Goal: Information Seeking & Learning: Check status

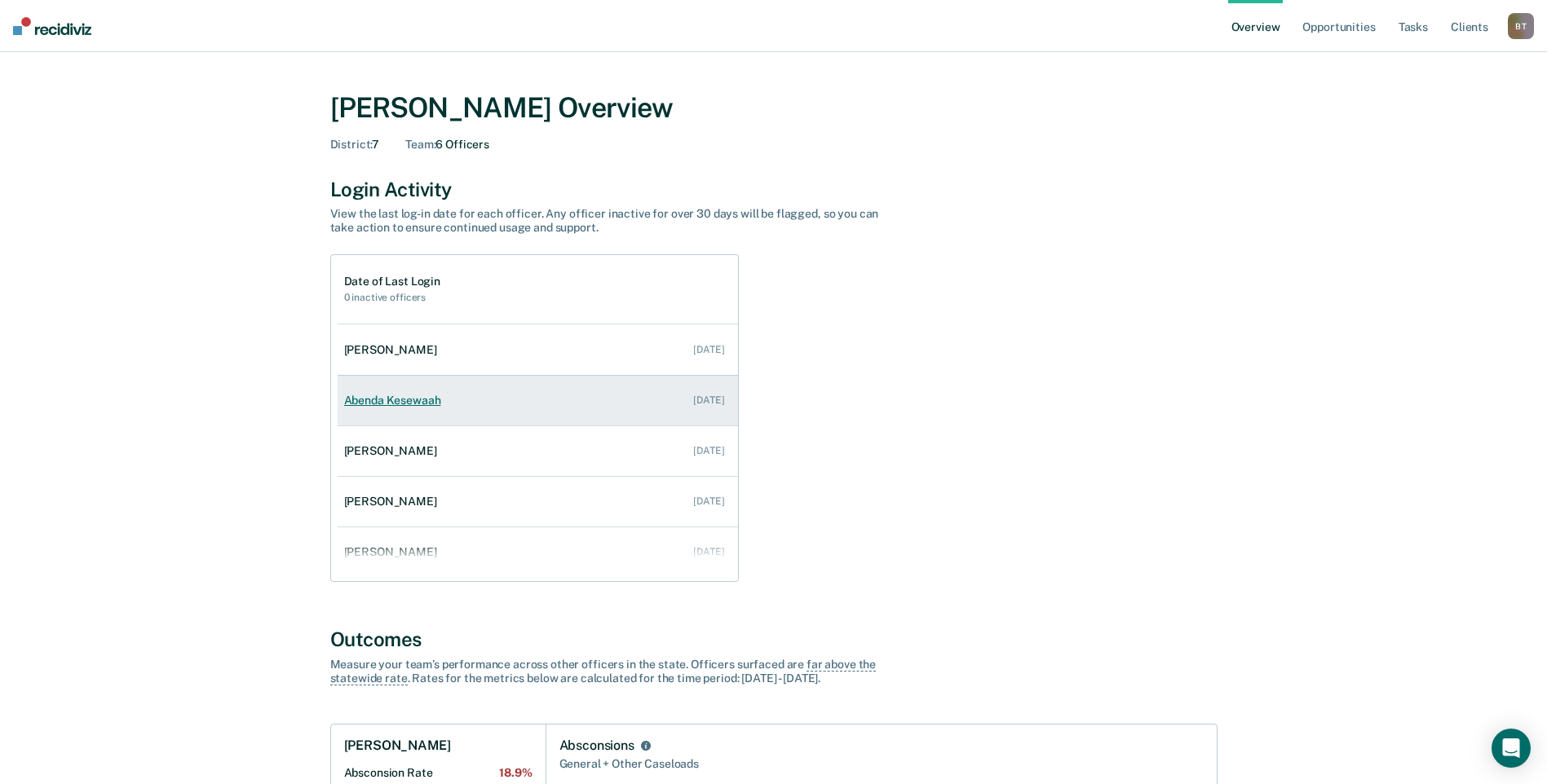
scroll to position [66, 0]
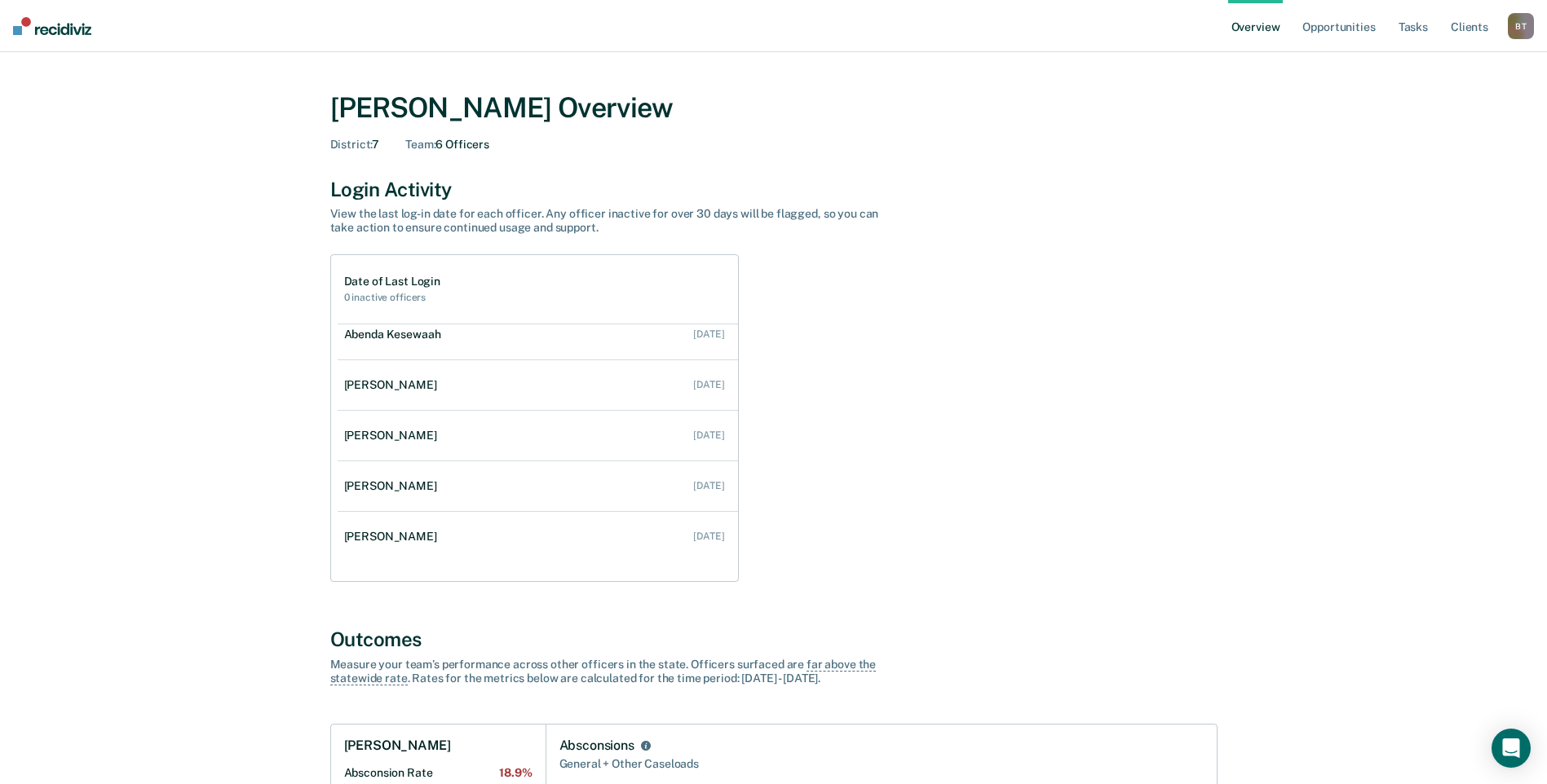
click at [1511, 25] on div "B T" at bounding box center [1521, 25] width 26 height 26
click at [1451, 105] on link "Go to Operations" at bounding box center [1455, 105] width 132 height 14
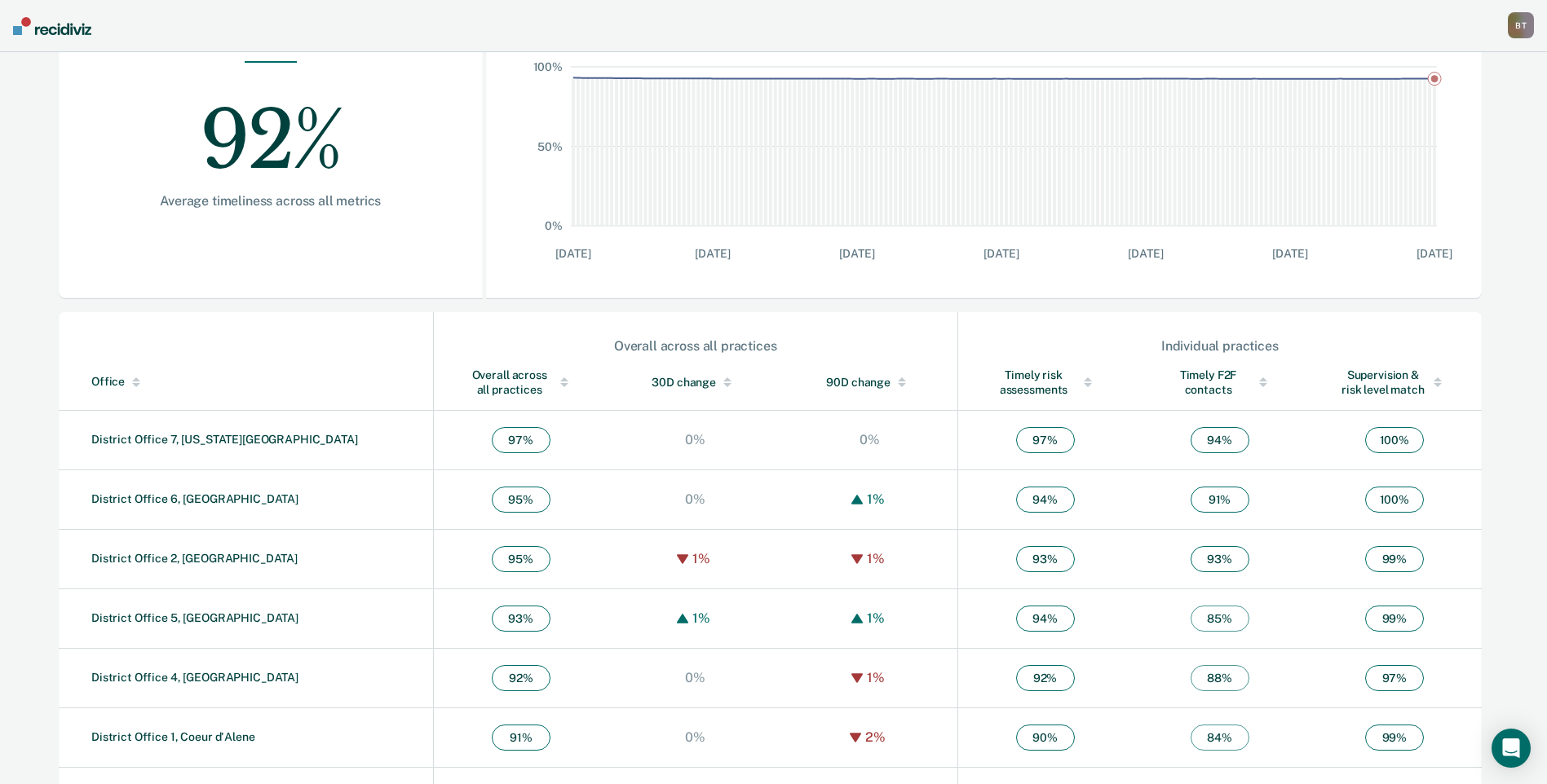
scroll to position [354, 0]
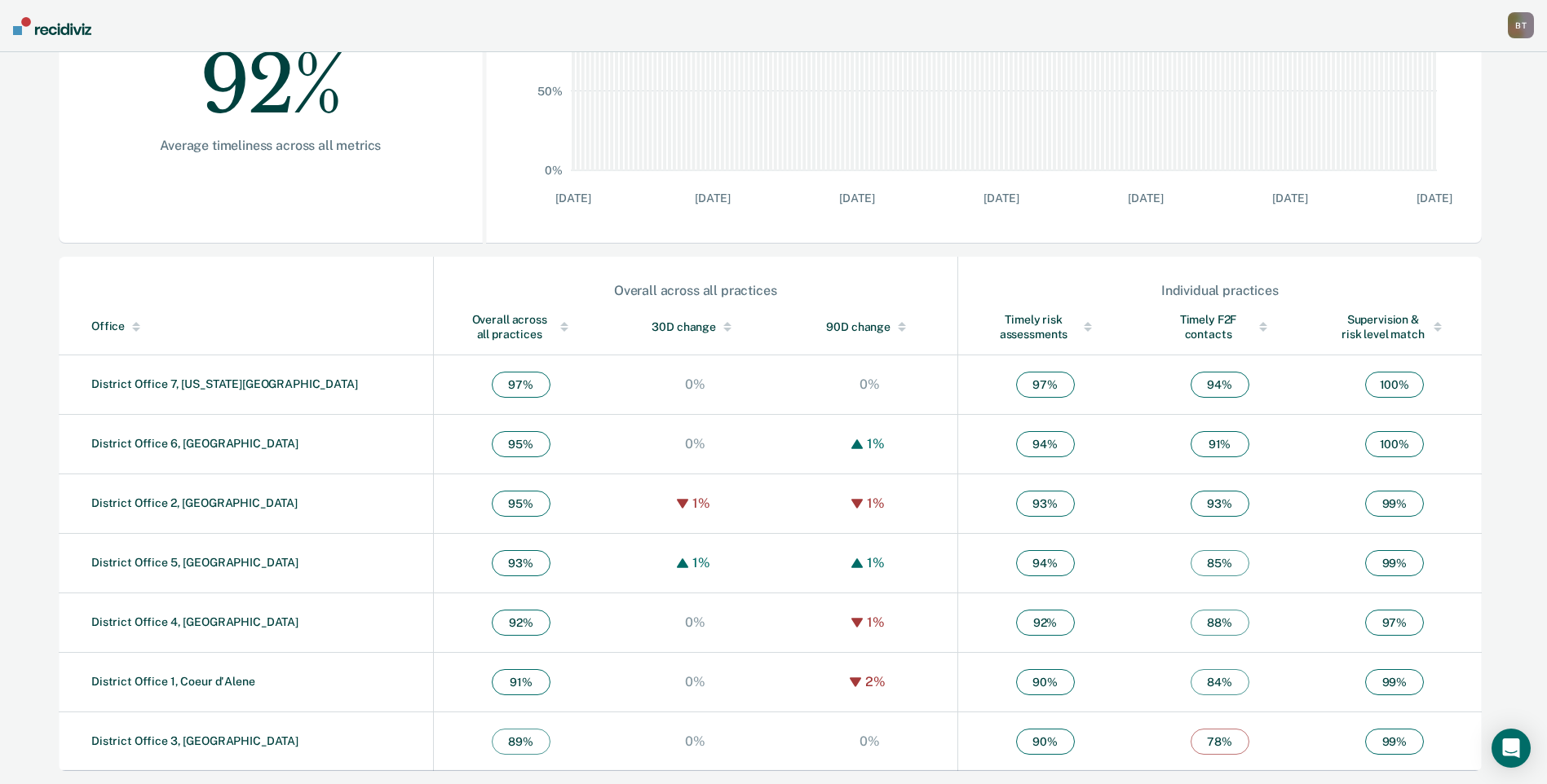
click at [183, 384] on link "District Office 7, [US_STATE][GEOGRAPHIC_DATA]" at bounding box center [225, 384] width 267 height 13
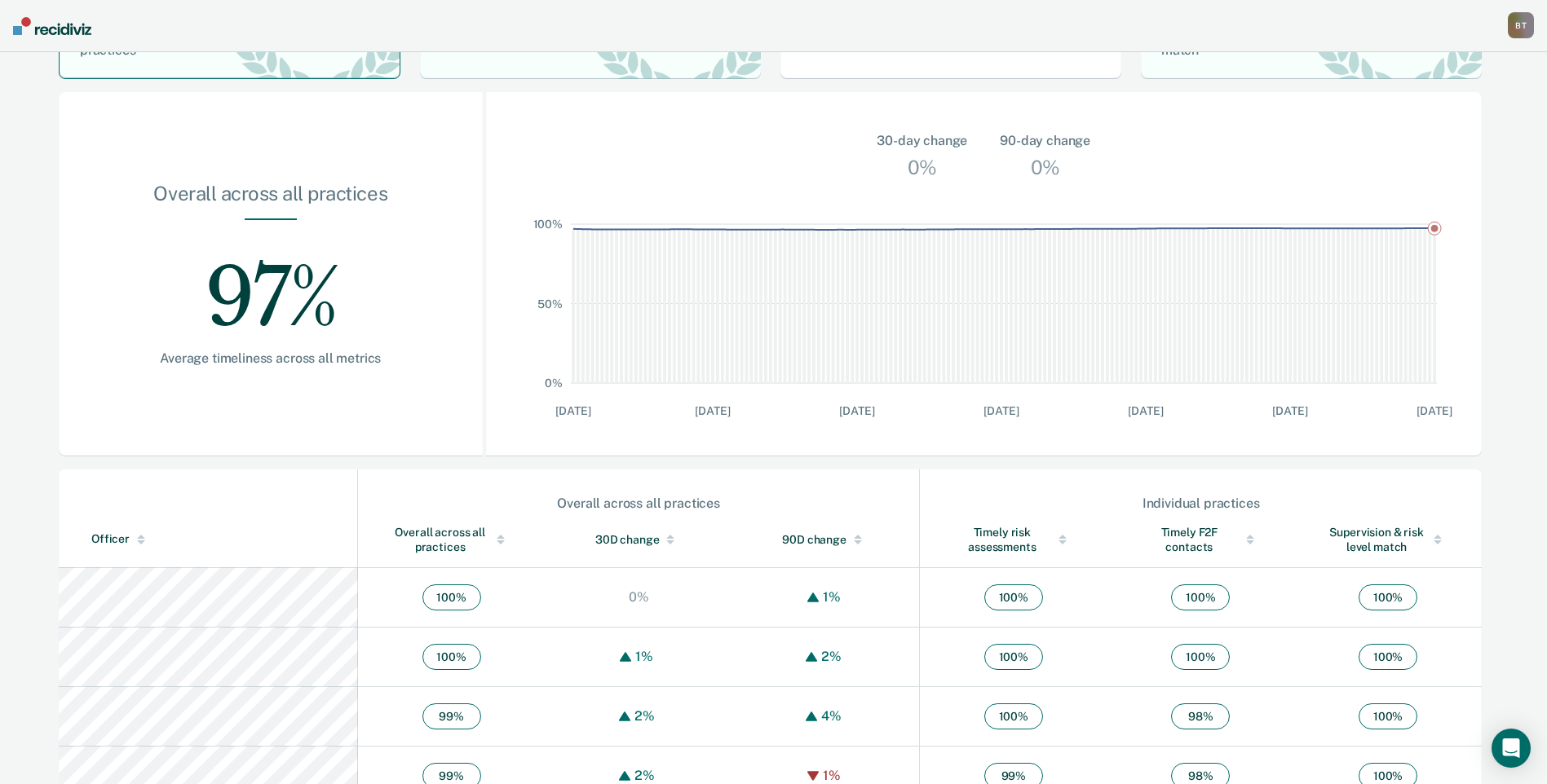
scroll to position [244, 0]
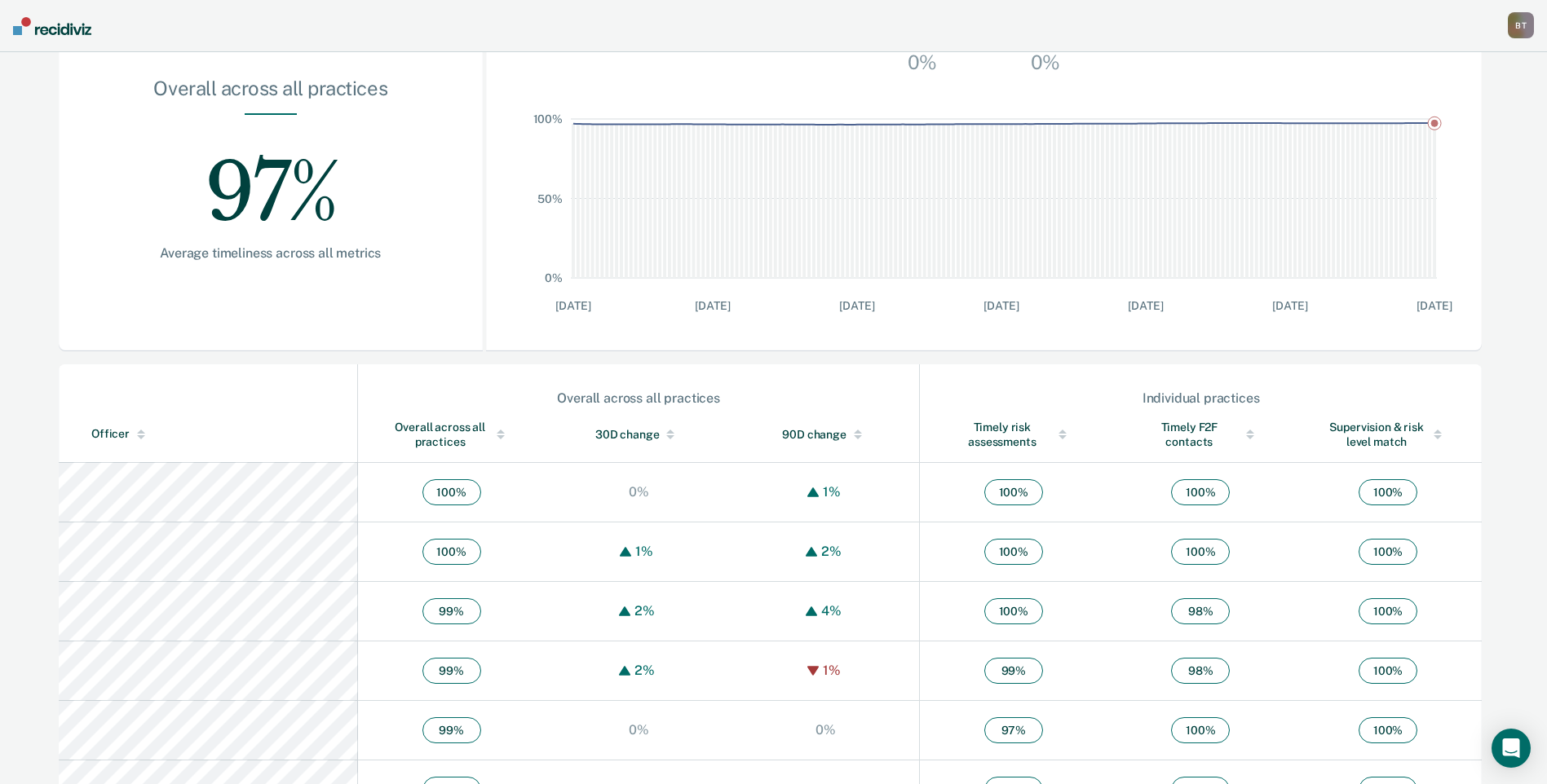
drag, startPoint x: 440, startPoint y: 438, endPoint x: 485, endPoint y: 478, distance: 60.2
click at [497, 438] on div at bounding box center [501, 437] width 8 height 4
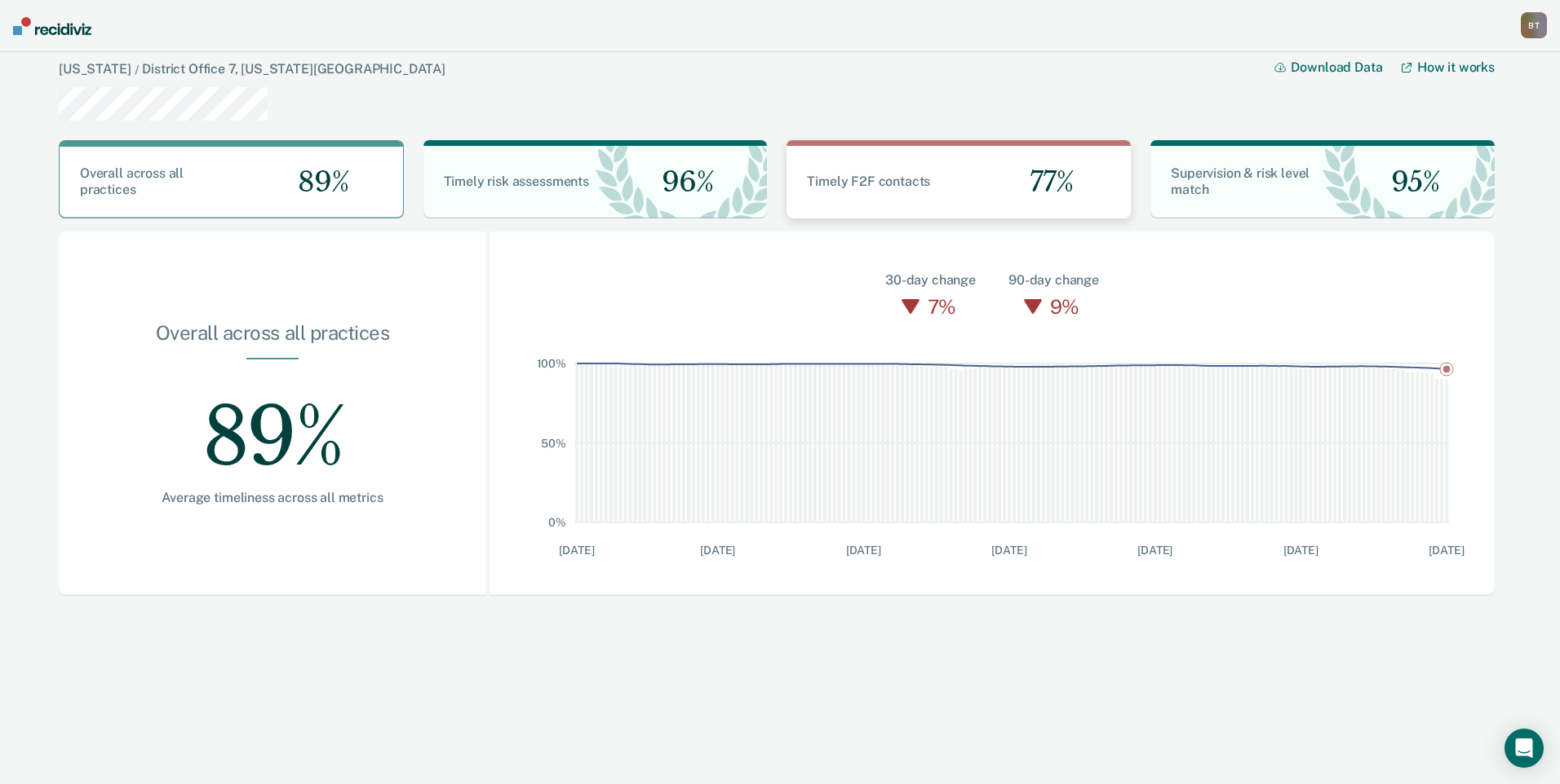
click at [982, 194] on div "77%" at bounding box center [1045, 182] width 172 height 73
